Goal: Information Seeking & Learning: Learn about a topic

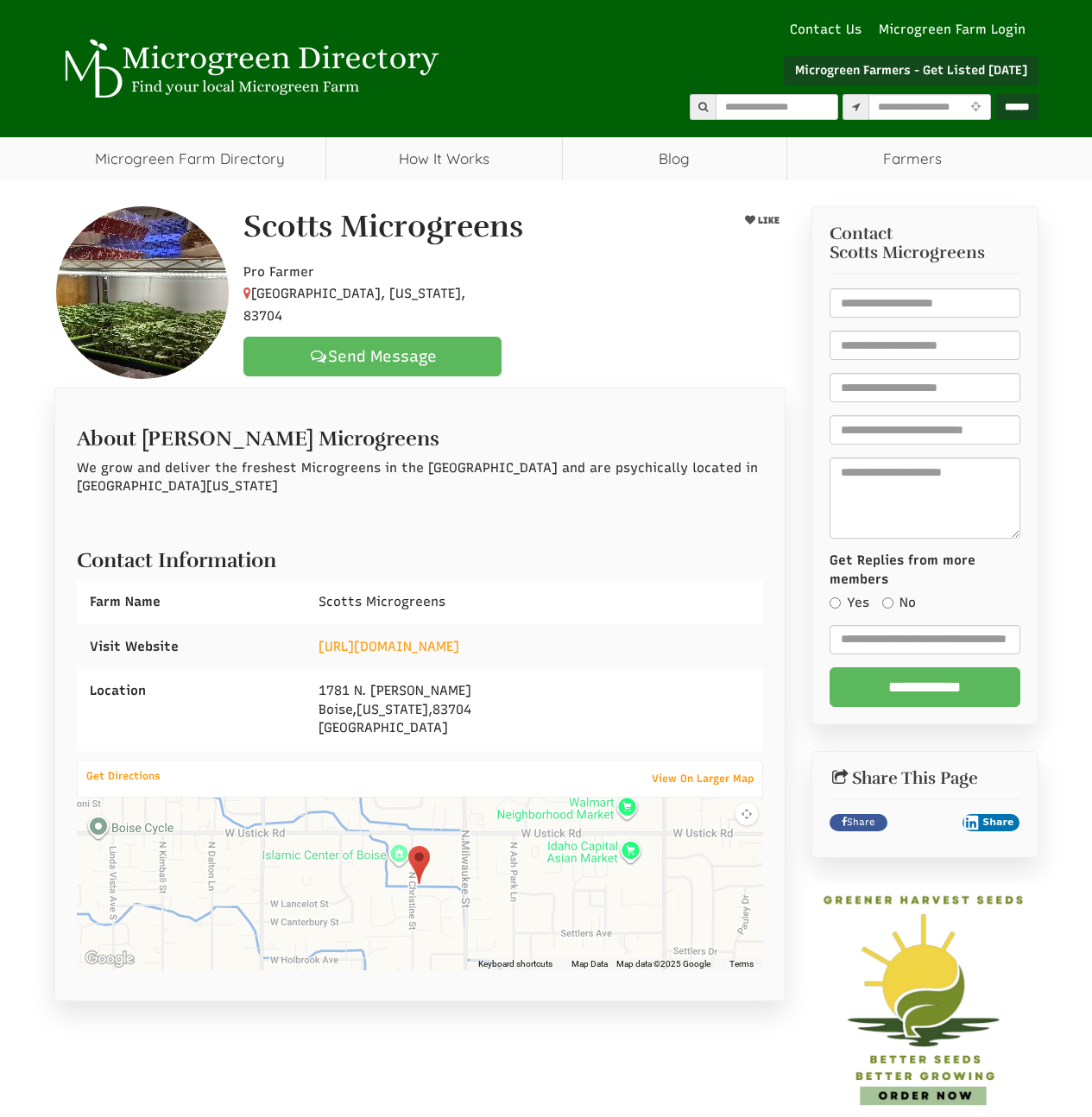
select select "Language Translate Widget"
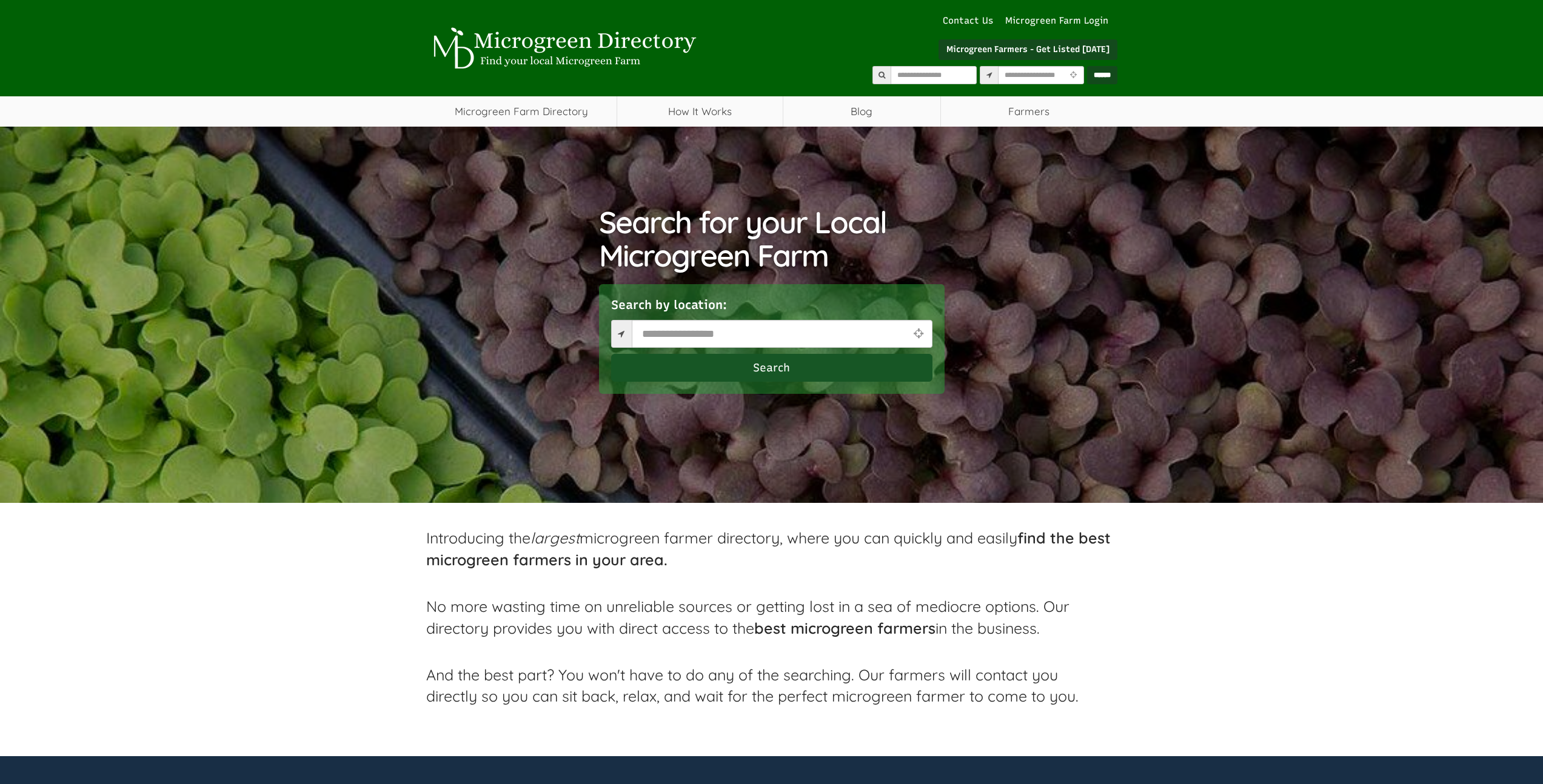
select select "Language Translate Widget"
click at [525, 103] on link "Microgreen Farm Directory" at bounding box center [522, 111] width 191 height 30
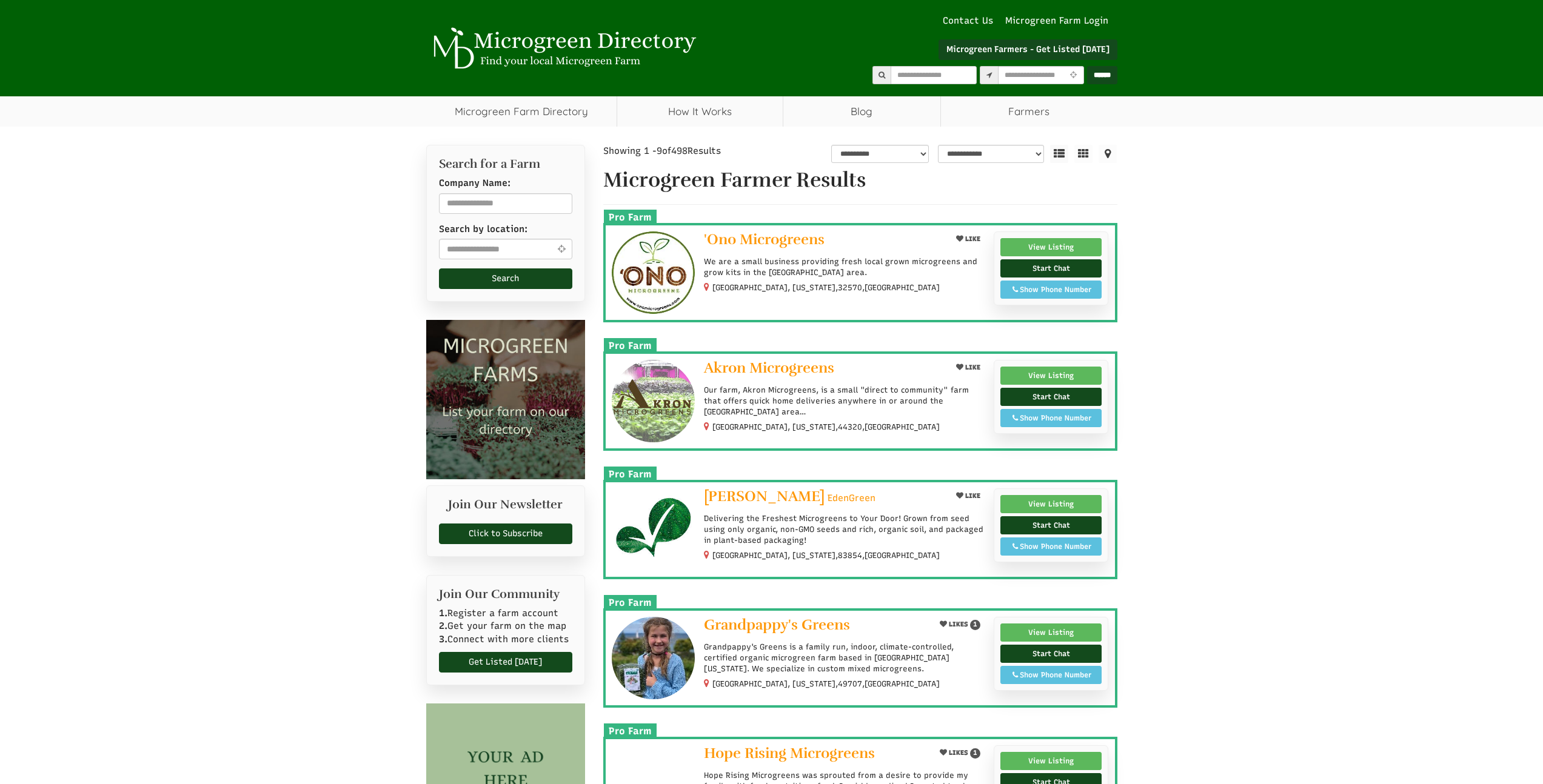
select select "Language Translate Widget"
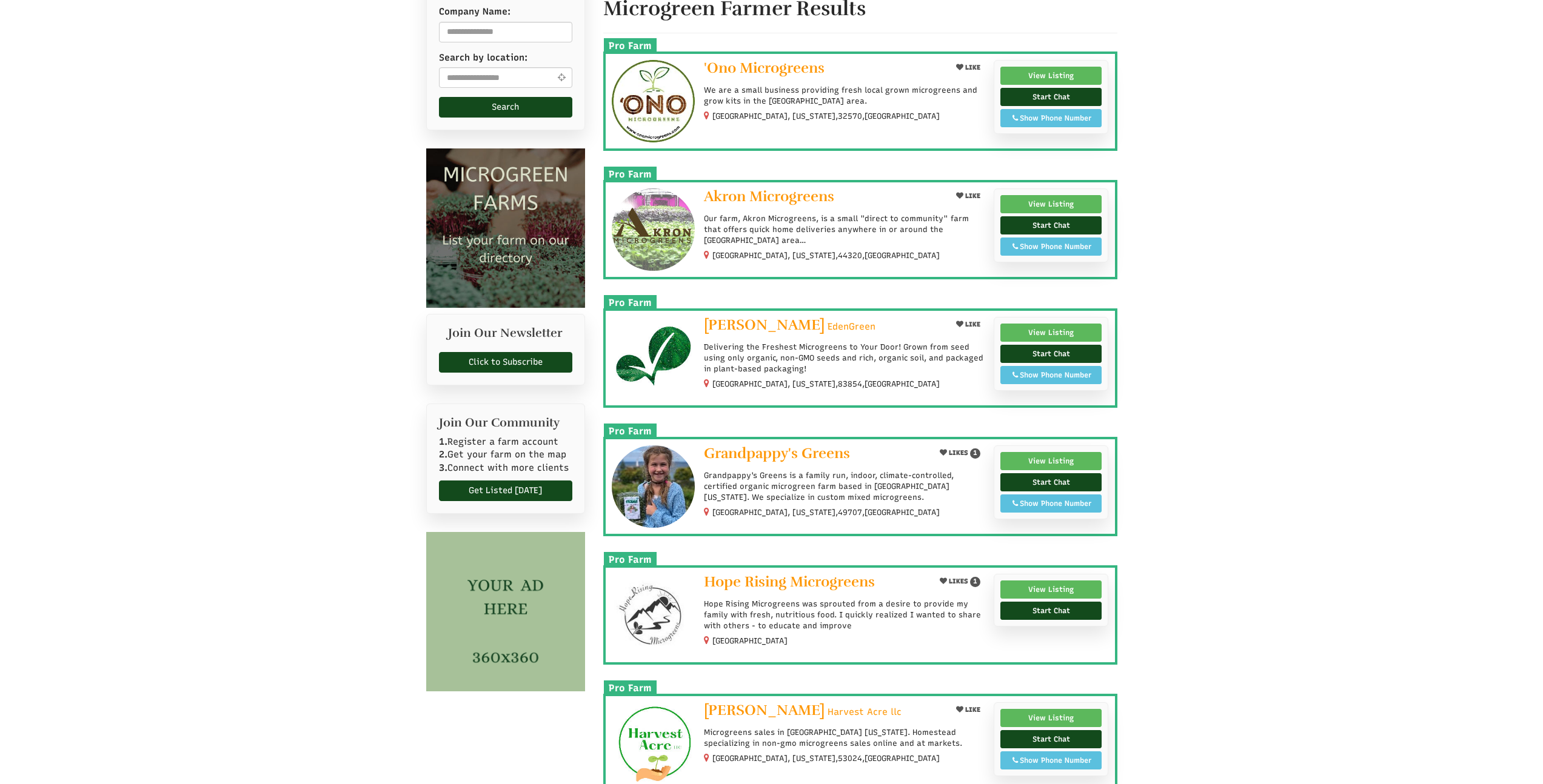
scroll to position [388, 0]
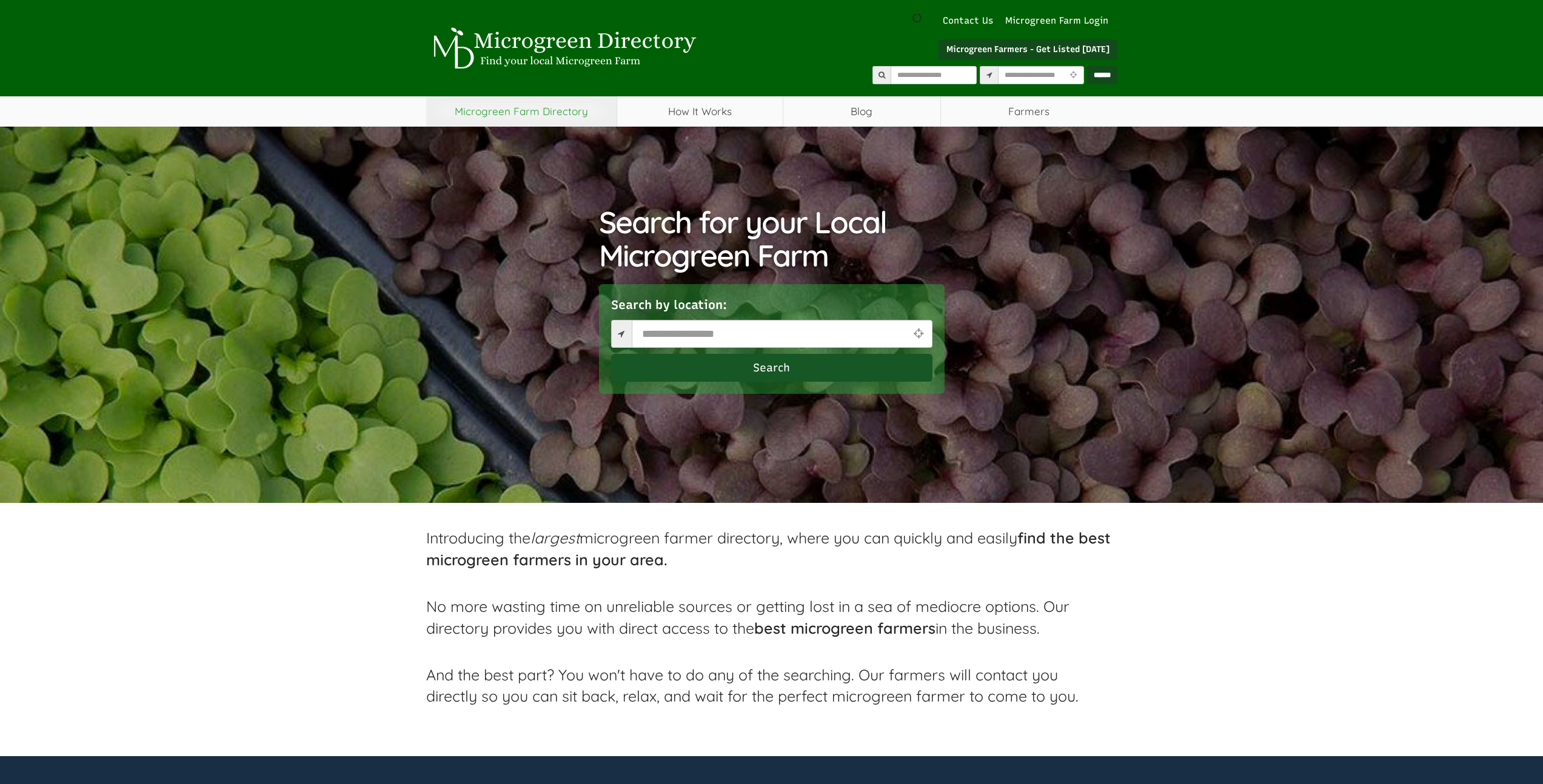
click at [536, 105] on link "Microgreen Farm Directory" at bounding box center [522, 111] width 191 height 30
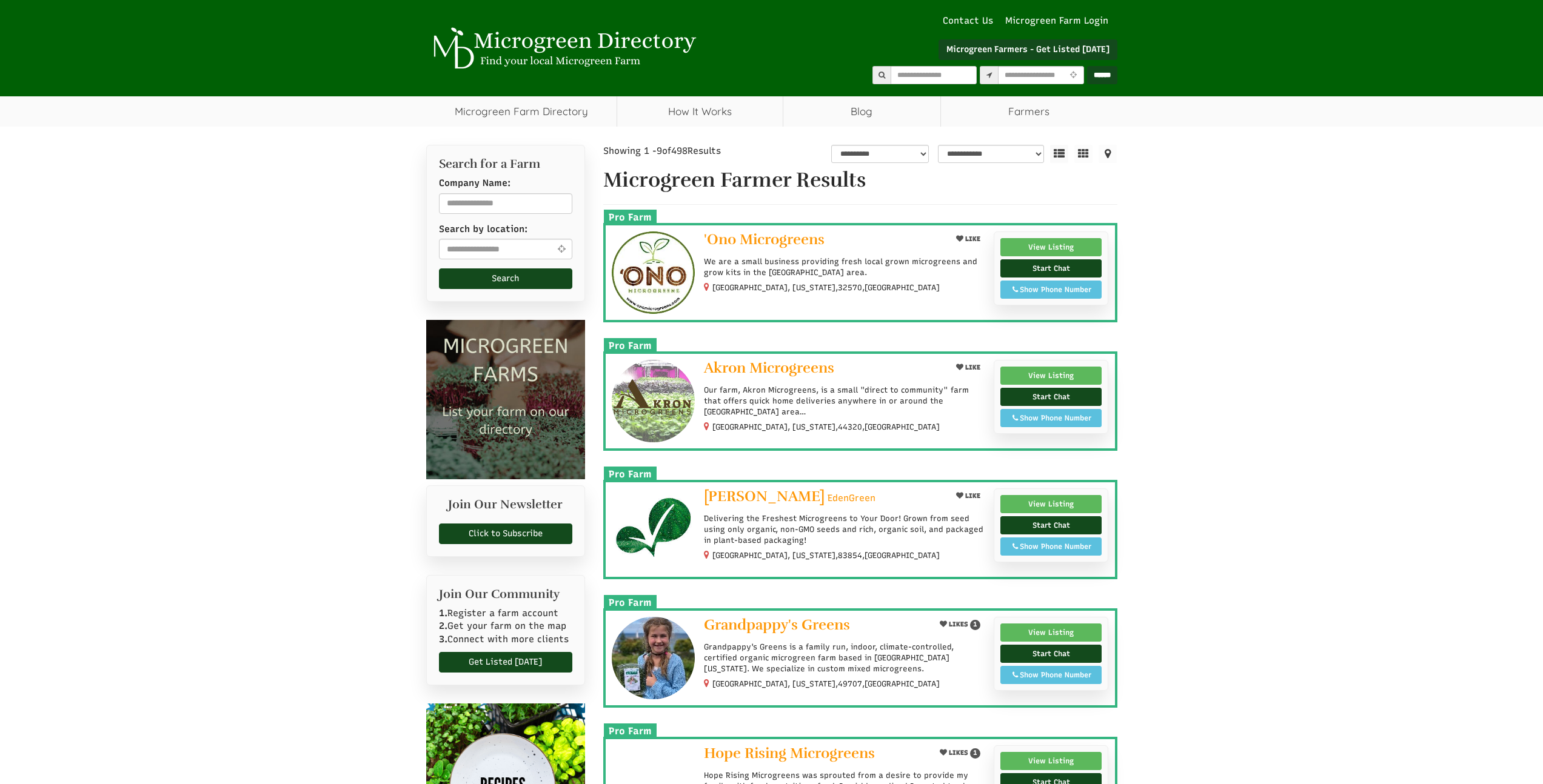
select select "Language Translate Widget"
click at [793, 239] on span "'Ono Microgreens" at bounding box center [765, 239] width 121 height 18
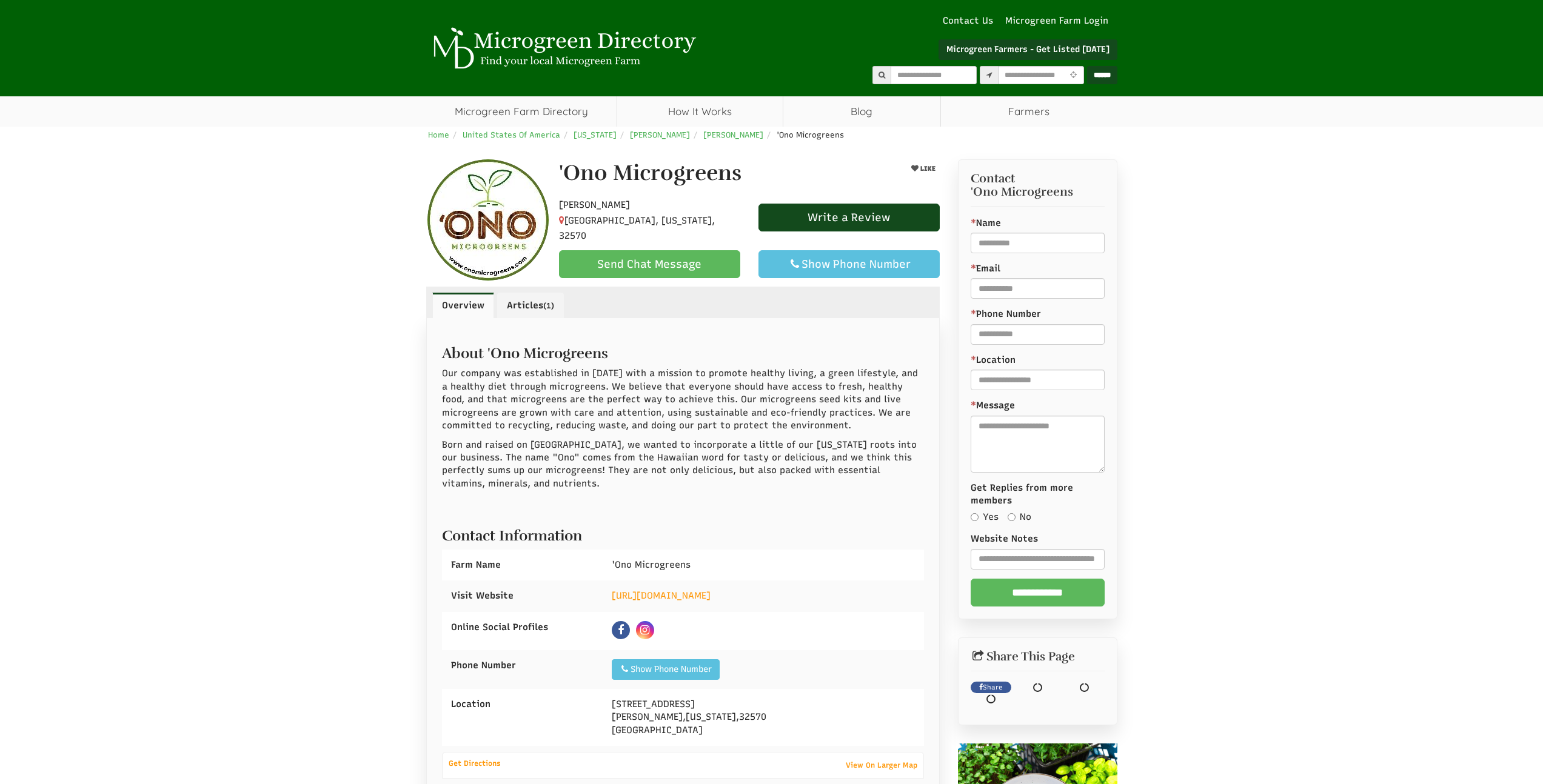
select select "Language Translate Widget"
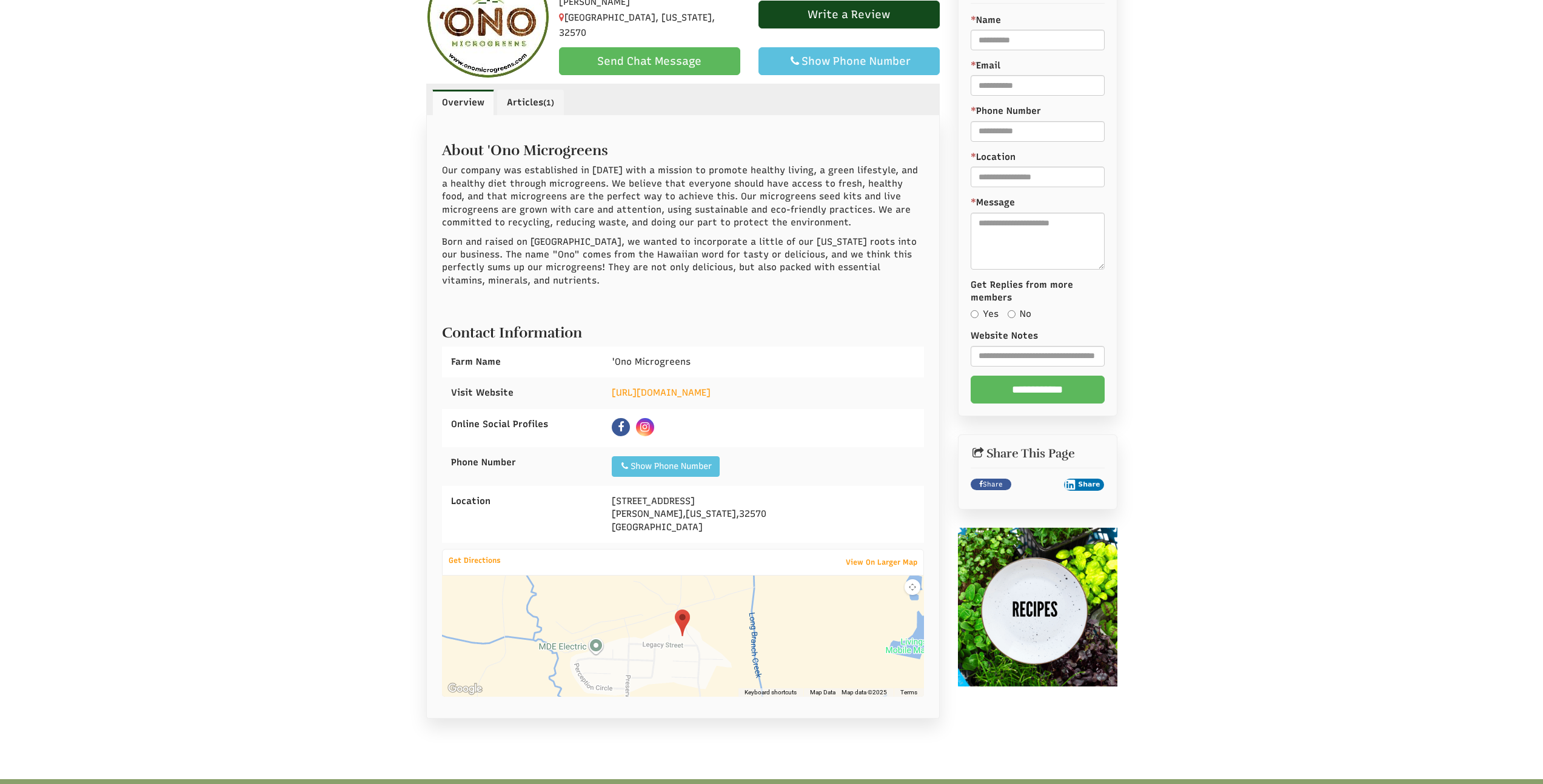
scroll to position [134, 0]
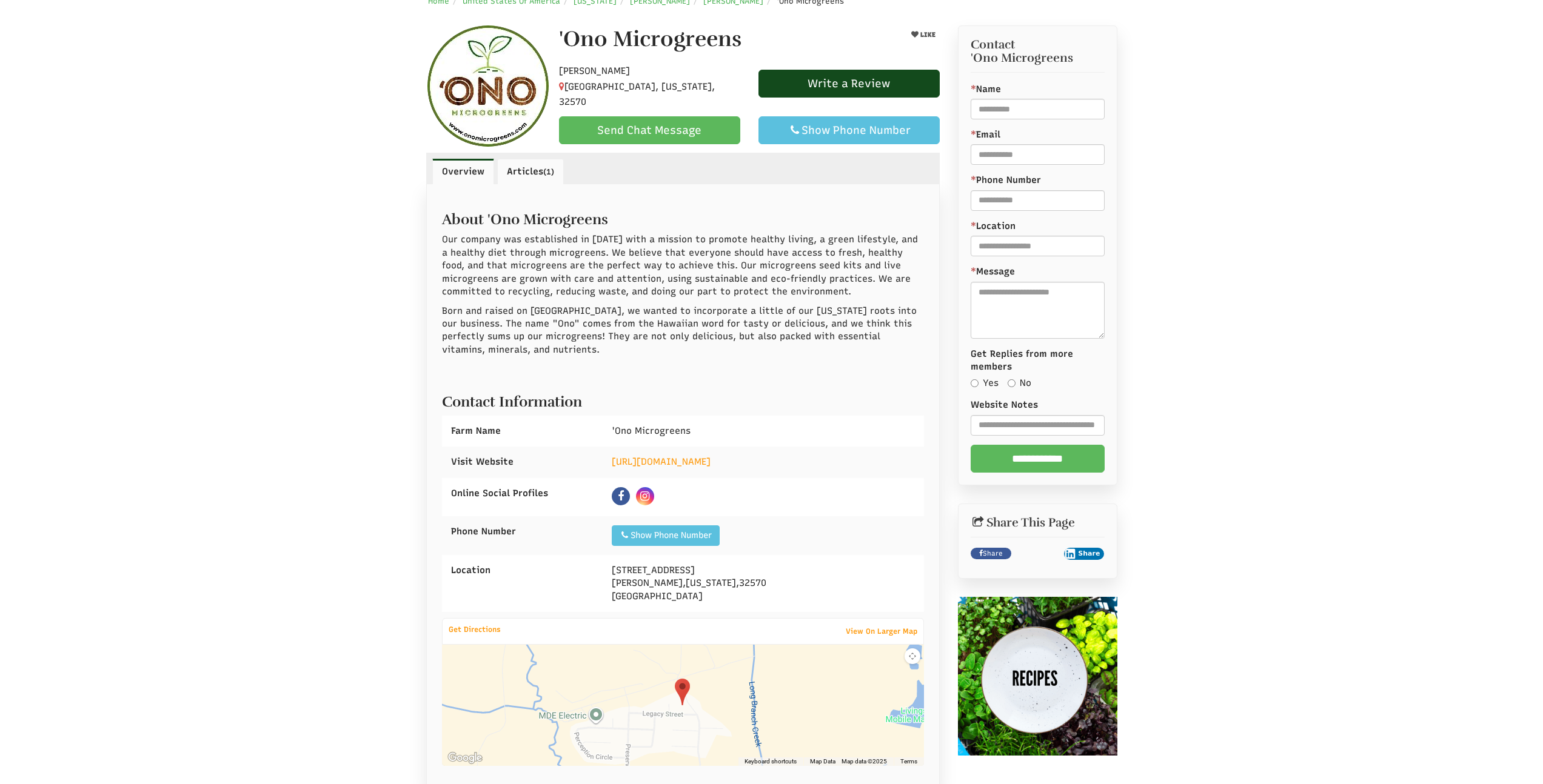
click at [534, 182] on link "Articles (1)" at bounding box center [530, 172] width 67 height 25
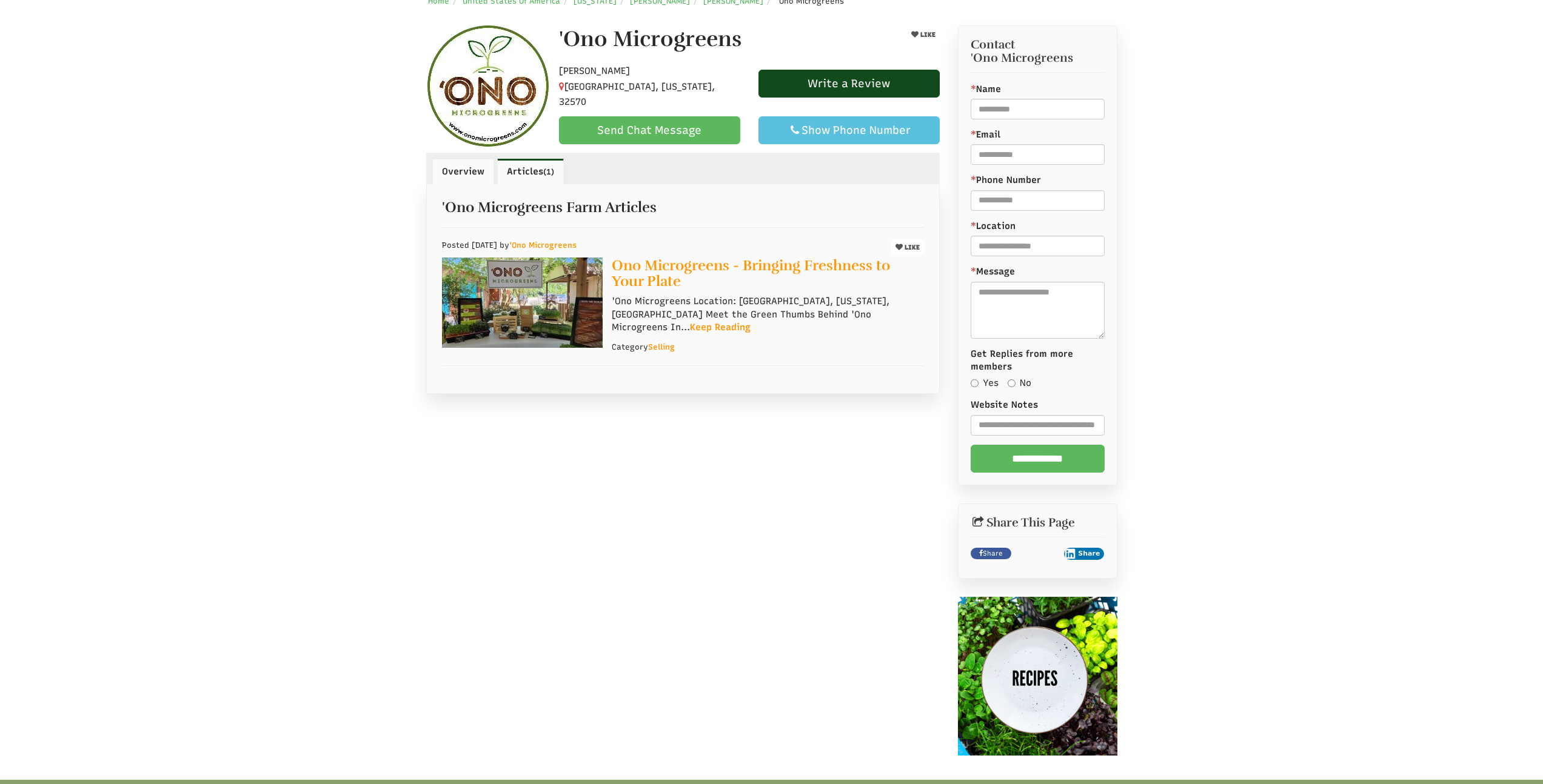
click at [453, 170] on link "Overview" at bounding box center [463, 172] width 62 height 25
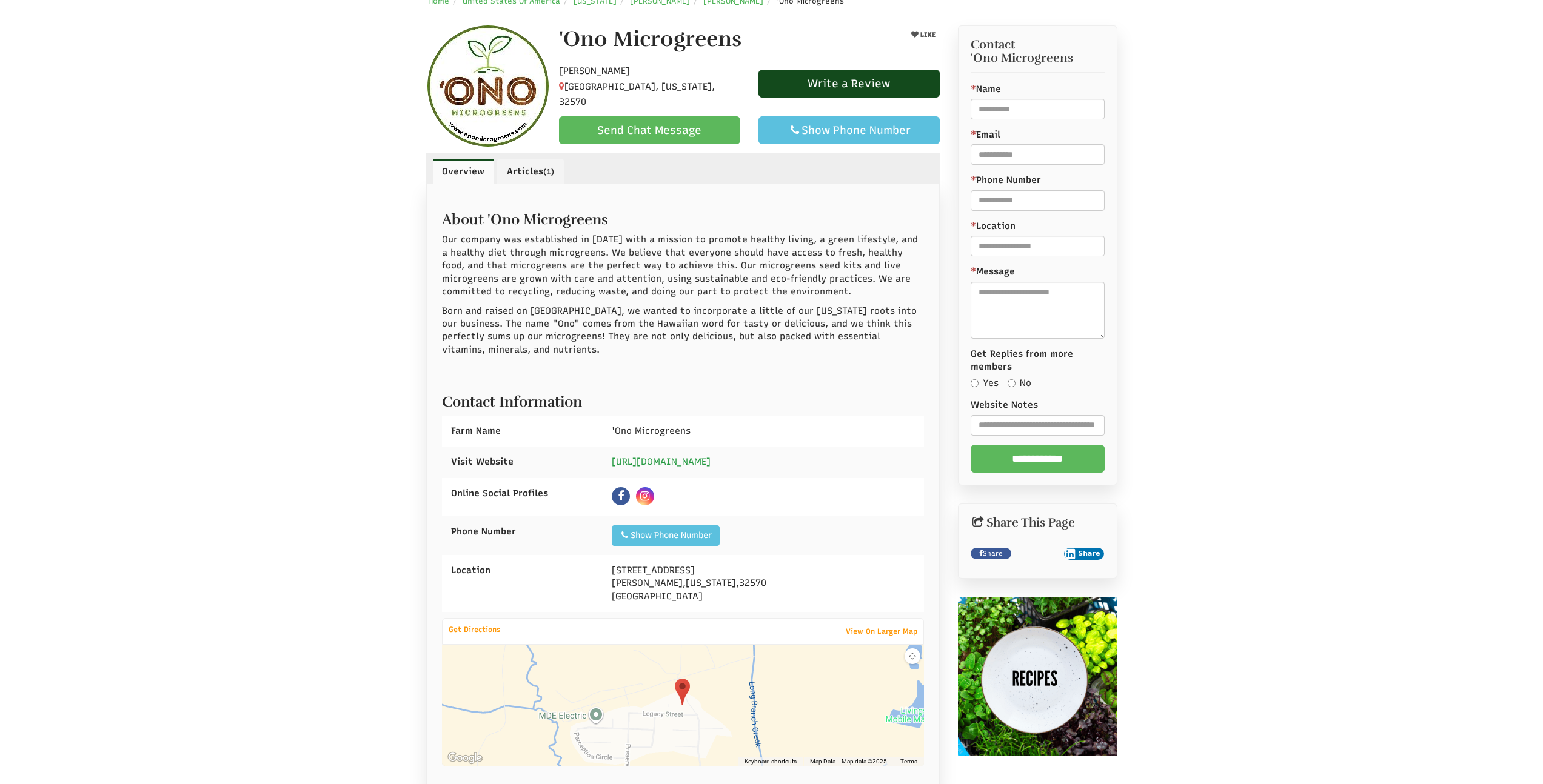
click at [673, 464] on link "https://www.onomicrogreens.com" at bounding box center [661, 462] width 99 height 11
click at [645, 498] on icon at bounding box center [645, 496] width 9 height 11
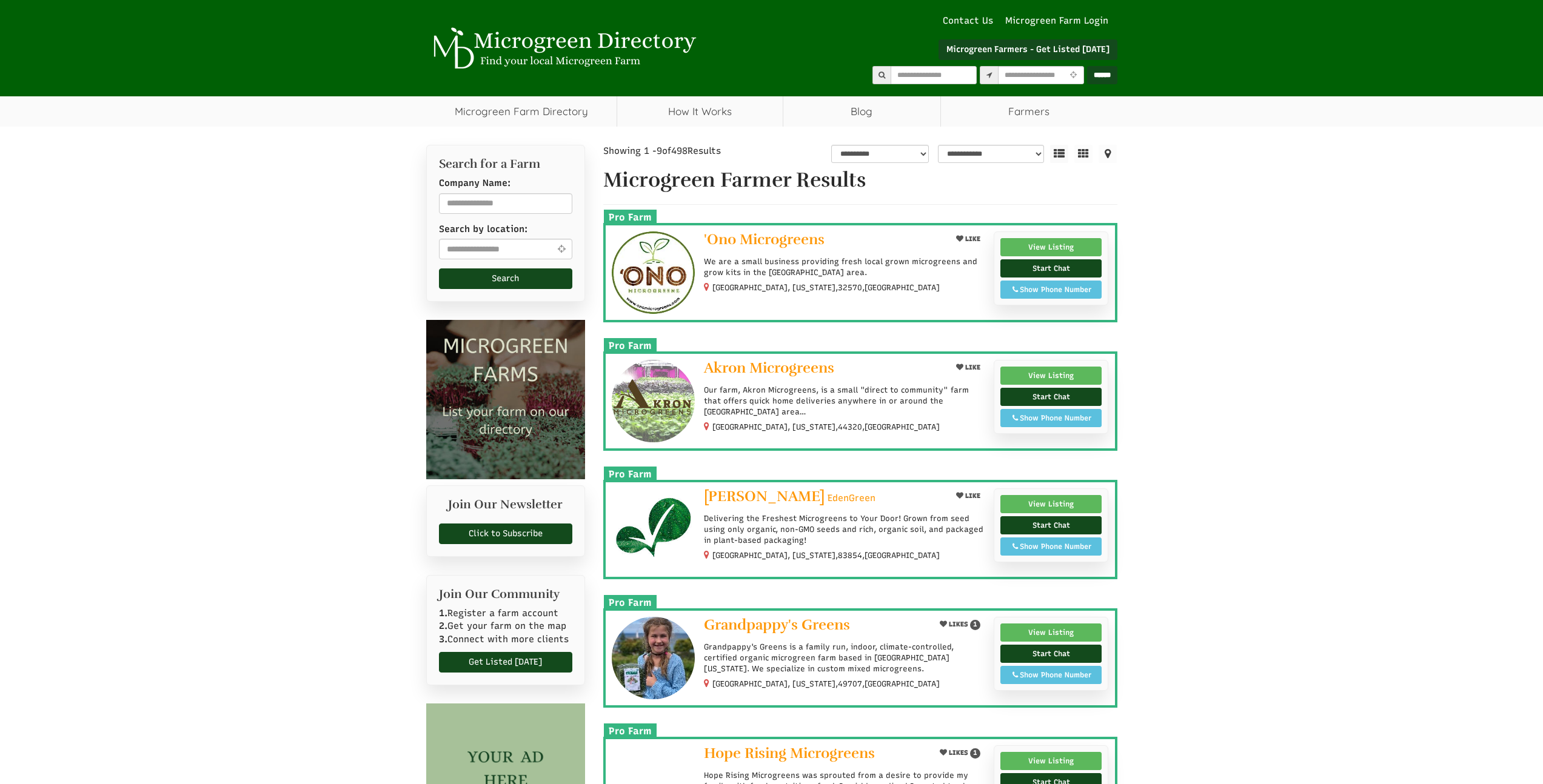
select select "Language Translate Widget"
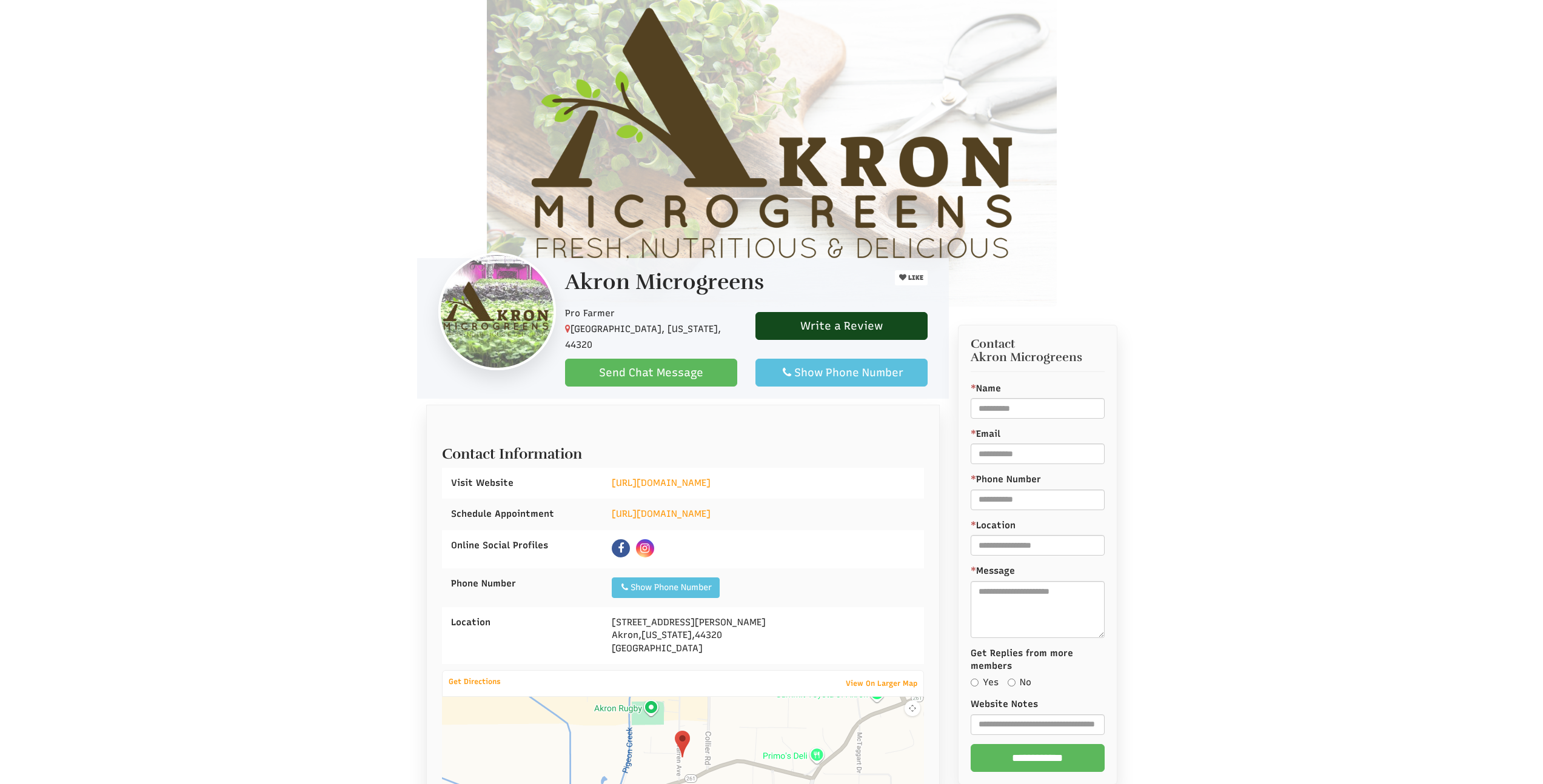
scroll to position [273, 0]
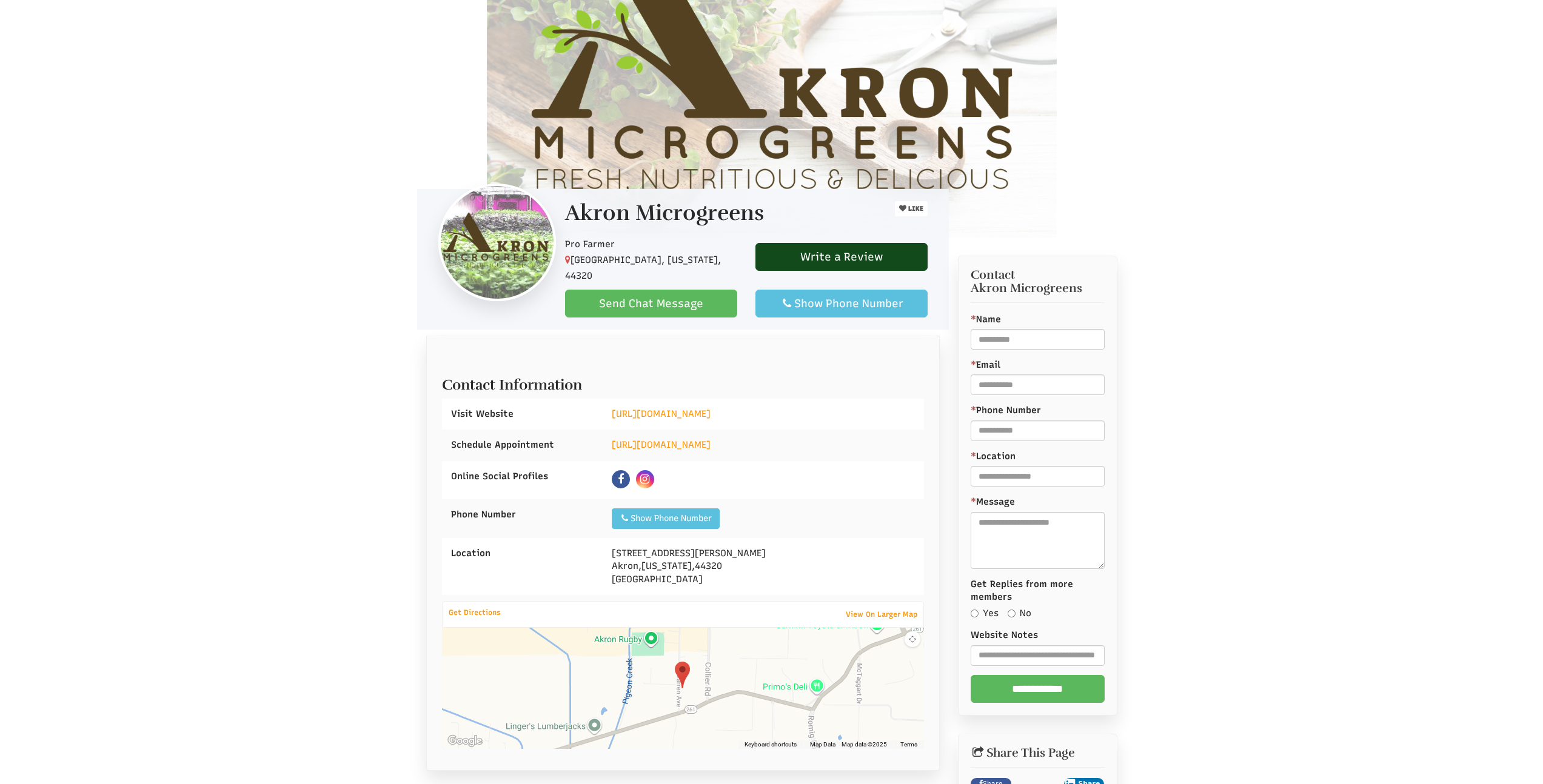
click at [647, 474] on icon at bounding box center [645, 479] width 9 height 11
click at [687, 408] on link "[URL][DOMAIN_NAME]" at bounding box center [661, 414] width 99 height 11
